Goal: Task Accomplishment & Management: Manage account settings

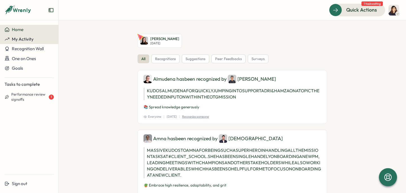
click at [20, 40] on span "My Activity" at bounding box center [23, 38] width 22 height 5
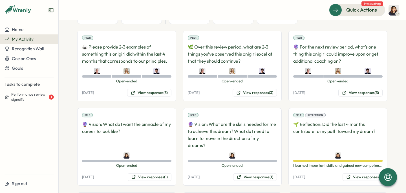
scroll to position [89, 0]
click at [155, 92] on button "View responses (3)" at bounding box center [149, 93] width 44 height 8
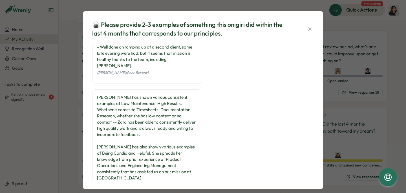
scroll to position [120, 0]
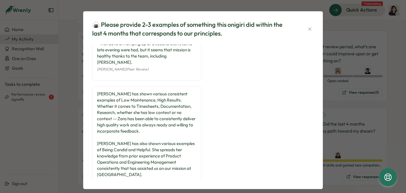
click at [331, 166] on div "🍙 Please provide 2-3 examples of something this onigiri did within the last 4 m…" at bounding box center [203, 96] width 406 height 193
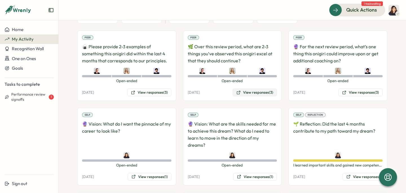
click at [247, 94] on button "View responses (3)" at bounding box center [255, 93] width 44 height 8
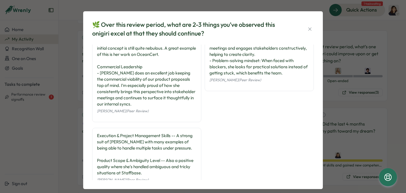
scroll to position [52, 0]
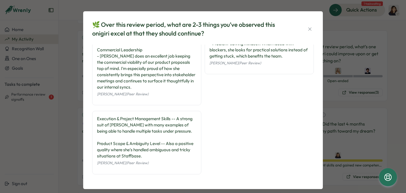
click at [333, 132] on div "🌿 Over this review period, what are 2-3 things you’ve observed this onigiri exc…" at bounding box center [203, 96] width 406 height 193
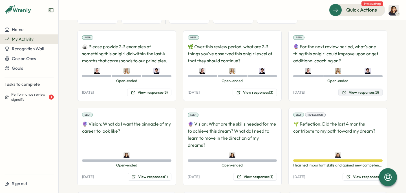
click at [361, 93] on button "View responses (3)" at bounding box center [361, 93] width 44 height 8
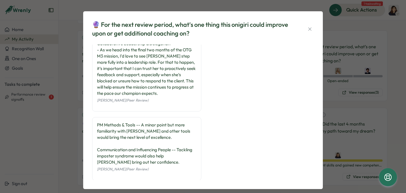
scroll to position [7, 0]
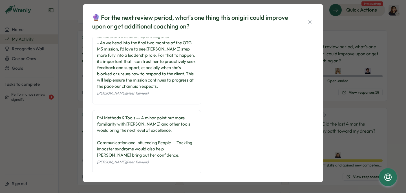
click at [331, 107] on div "🔮 For the next review period, what’s one thing this onigiri could improve upon …" at bounding box center [203, 96] width 406 height 193
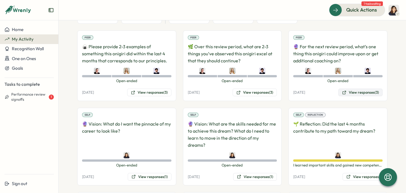
click at [350, 96] on button "View responses (3)" at bounding box center [361, 93] width 44 height 8
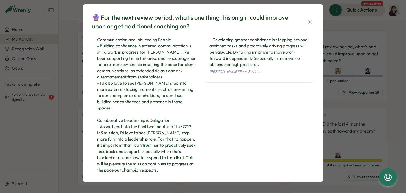
scroll to position [0, 0]
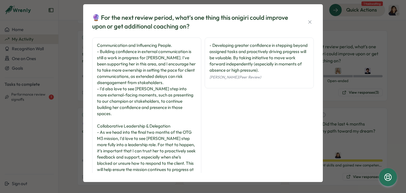
click at [343, 113] on div "🔮 For the next review period, what’s one thing this onigiri could improve upon …" at bounding box center [203, 96] width 406 height 193
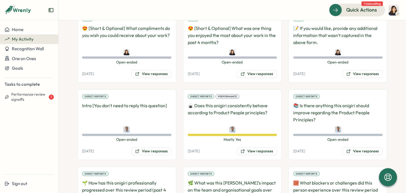
scroll to position [564, 0]
click at [152, 147] on button "View responses" at bounding box center [151, 151] width 40 height 8
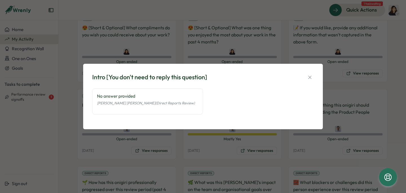
click at [172, 139] on div "Intro [You don't need to reply this question] No answer provided Deniz Basak Do…" at bounding box center [203, 96] width 406 height 193
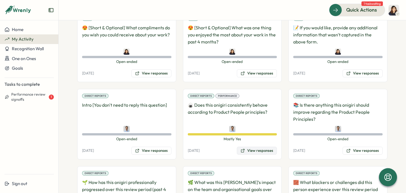
click at [266, 147] on button "View responses" at bounding box center [257, 151] width 40 height 8
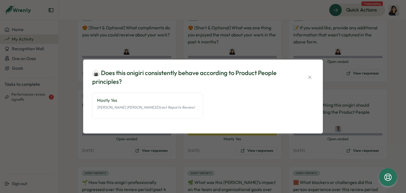
click at [234, 144] on div "🍙 Does this onigiri consistently behave according to Product People principles?…" at bounding box center [203, 96] width 406 height 193
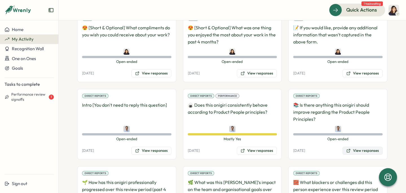
click at [363, 147] on button "View responses" at bounding box center [363, 151] width 40 height 8
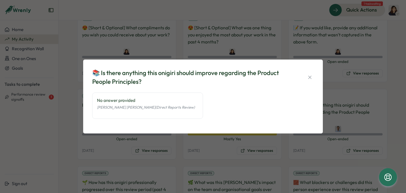
click at [298, 144] on div "📚 Is there anything this onigiri should improve regarding the Product People Pr…" at bounding box center [203, 96] width 406 height 193
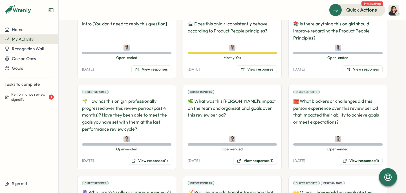
scroll to position [647, 0]
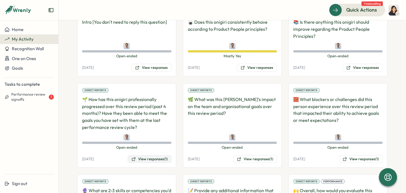
click at [147, 155] on button "View responses (1)" at bounding box center [150, 159] width 44 height 8
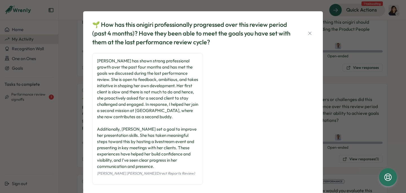
scroll to position [2, 0]
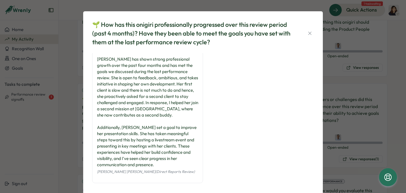
click at [332, 146] on div "🌱 How has this onigiri professionally progressed over this review period (past …" at bounding box center [203, 96] width 406 height 193
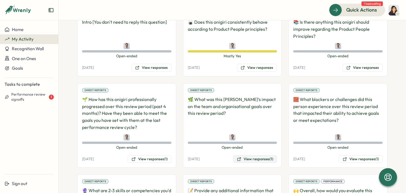
click at [255, 155] on button "View responses (1)" at bounding box center [255, 159] width 44 height 8
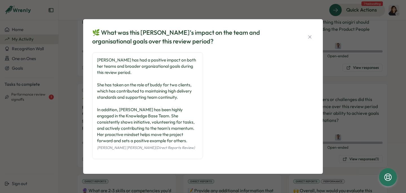
click at [243, 181] on div "🌿 What was this onigiri’s impact on the team and organisational goals over this…" at bounding box center [203, 96] width 406 height 193
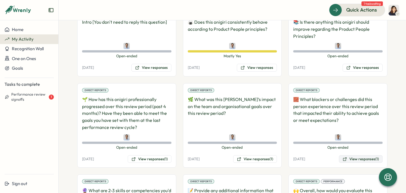
click at [353, 155] on button "View responses (1)" at bounding box center [361, 159] width 44 height 8
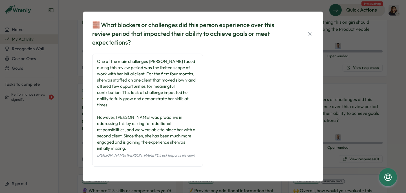
click at [334, 166] on div "🧱 What blockers or challenges did this person experience over this review perio…" at bounding box center [203, 96] width 406 height 193
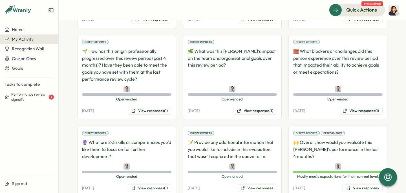
scroll to position [705, 0]
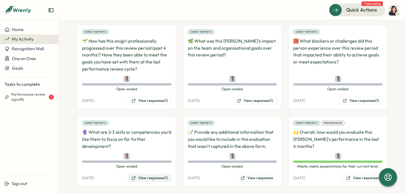
click at [155, 174] on button "View responses (1)" at bounding box center [150, 178] width 44 height 8
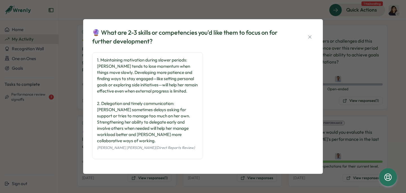
click at [137, 171] on div "🔮 What are 2-3 skills or competencies you'd like them to focus on for further d…" at bounding box center [203, 96] width 406 height 193
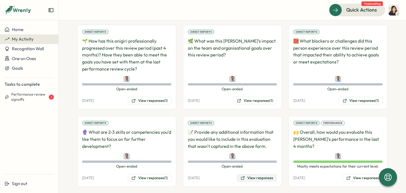
click at [253, 174] on button "View responses" at bounding box center [257, 178] width 40 height 8
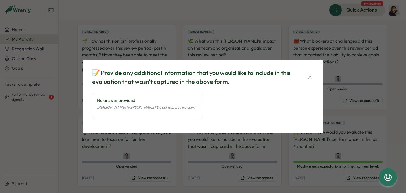
click at [203, 165] on div "📝 Provide any additional information that you would like to include in this eva…" at bounding box center [203, 96] width 406 height 193
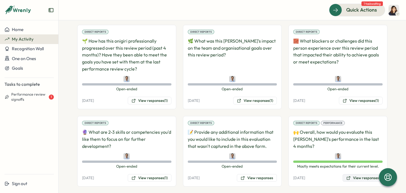
click at [351, 174] on button "View responses" at bounding box center [363, 178] width 40 height 8
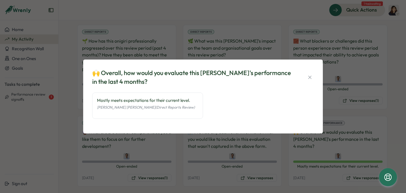
click at [182, 172] on div "🙌 Overall, how would you evaluate this onigiri's performance in the last 4 mont…" at bounding box center [203, 96] width 406 height 193
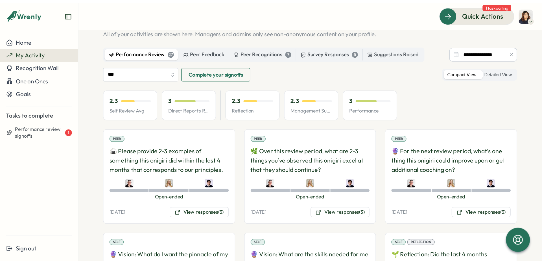
scroll to position [0, 0]
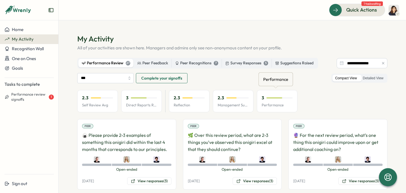
click at [272, 101] on div "3" at bounding box center [277, 98] width 31 height 6
click at [157, 63] on div "Peer Feedback" at bounding box center [152, 63] width 31 height 6
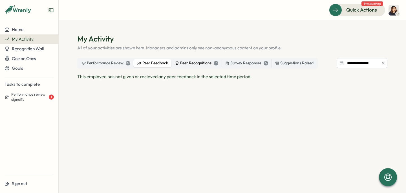
click at [190, 62] on div "Peer Recognitions 7" at bounding box center [196, 63] width 43 height 6
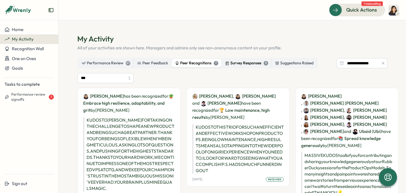
click at [245, 63] on div "Survey Responses 5" at bounding box center [246, 63] width 43 height 6
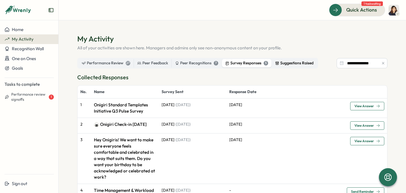
click at [290, 65] on div "Suggestions Raised" at bounding box center [294, 63] width 38 height 6
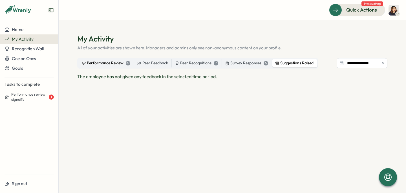
click at [111, 65] on div "Performance Review 27" at bounding box center [106, 63] width 49 height 6
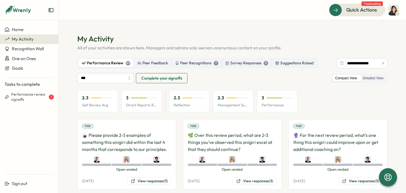
click at [173, 79] on span "Complete your signoffs" at bounding box center [161, 78] width 41 height 10
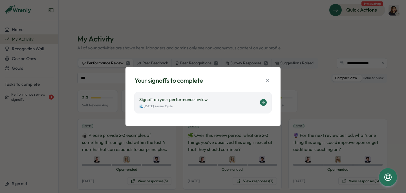
click at [187, 109] on div "Signoff on your performance review 🌊 July 2025 Review Cycle" at bounding box center [203, 103] width 137 height 22
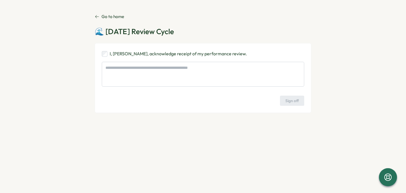
click at [159, 57] on p "I, [PERSON_NAME], acknowledge receipt of my performance review." at bounding box center [178, 53] width 137 height 7
click at [291, 102] on span "Sign off" at bounding box center [293, 101] width 14 height 10
type textarea "*"
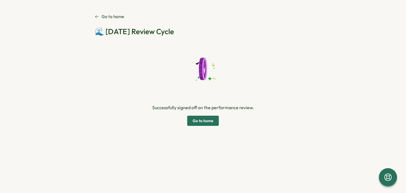
click at [208, 122] on span "Go to home" at bounding box center [203, 121] width 21 height 10
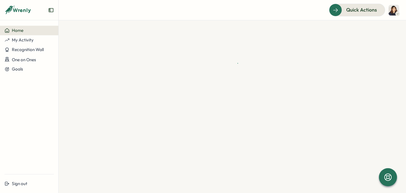
click at [201, 121] on section at bounding box center [233, 106] width 348 height 173
